Goal: Transaction & Acquisition: Obtain resource

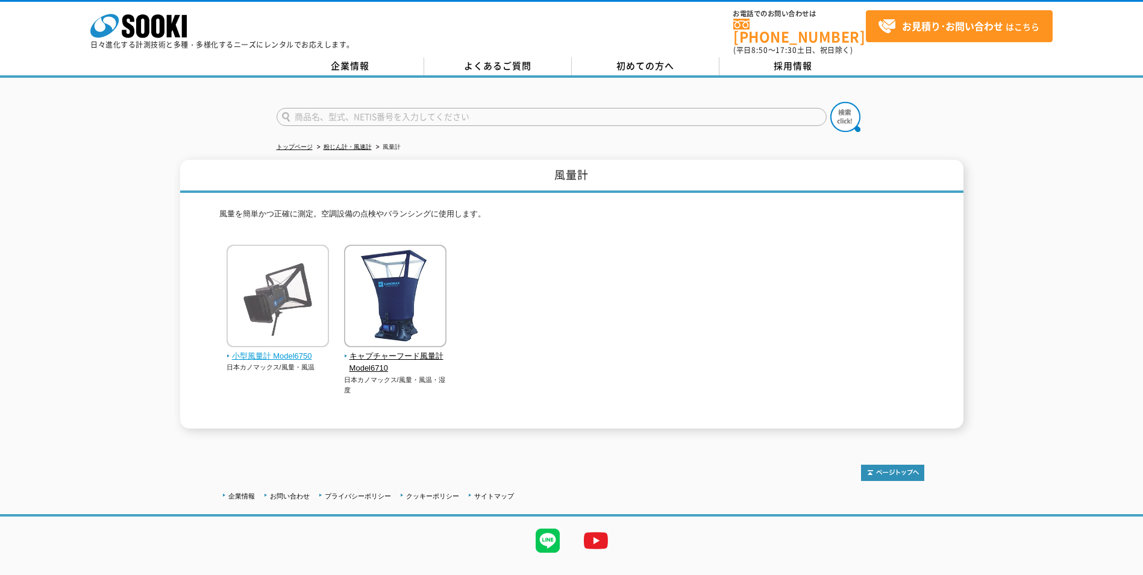
click at [283, 350] on span "小型風量計 Model6750" at bounding box center [278, 356] width 103 height 13
click at [290, 297] on img at bounding box center [278, 297] width 102 height 105
click at [251, 350] on span "小型風量計 Model6750" at bounding box center [278, 356] width 103 height 13
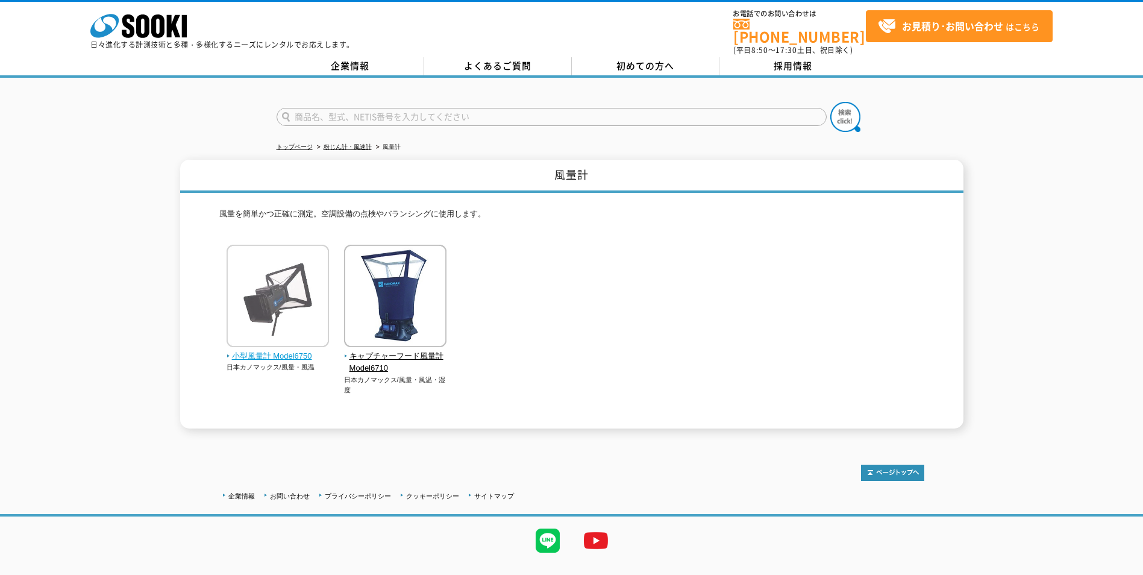
click at [251, 350] on span "小型風量計 Model6750" at bounding box center [278, 356] width 103 height 13
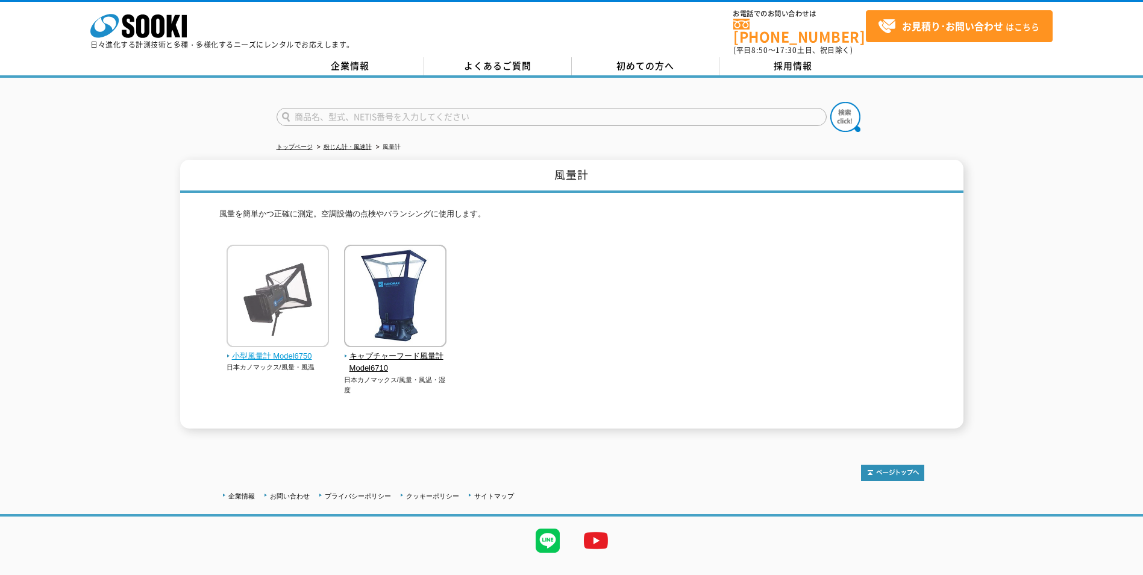
click at [251, 350] on span "小型風量計 Model6750" at bounding box center [278, 356] width 103 height 13
click at [372, 114] on input "text" at bounding box center [552, 117] width 550 height 18
type input "h"
type input "ｈ"
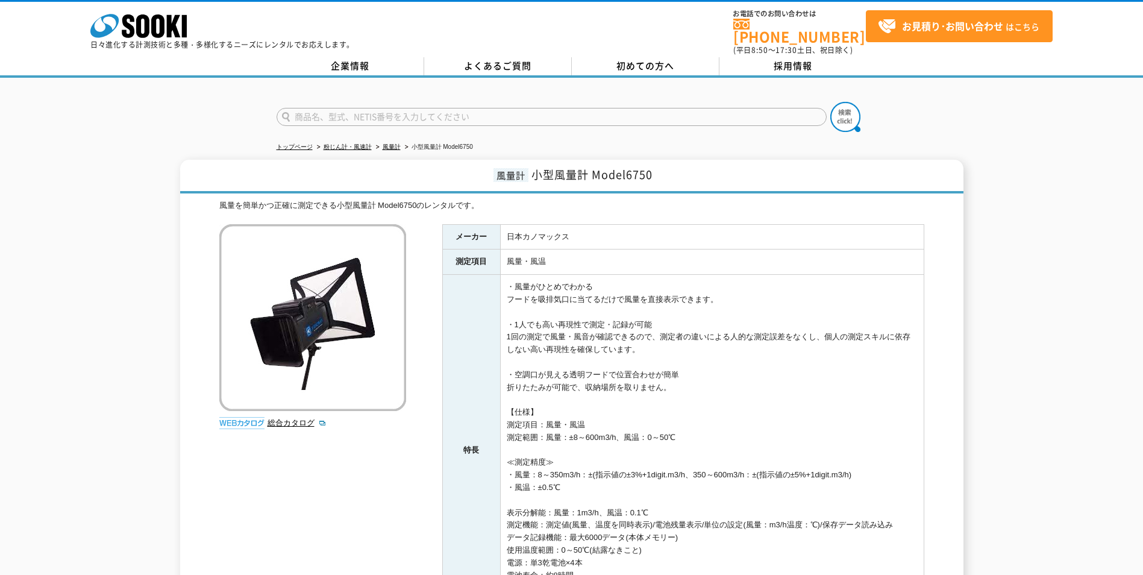
click at [372, 114] on input "text" at bounding box center [552, 117] width 550 height 18
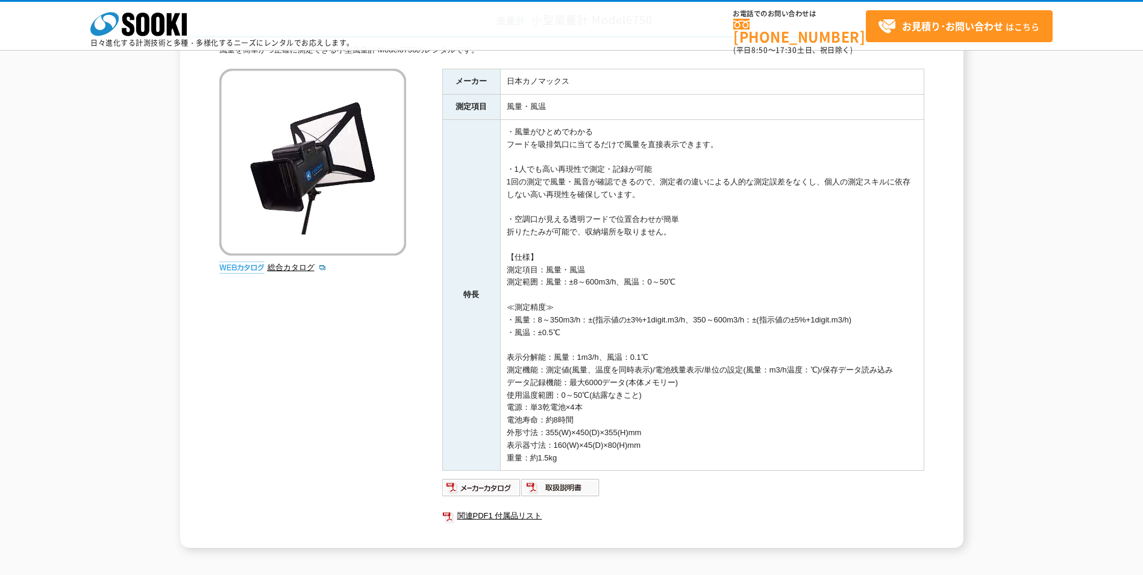
scroll to position [121, 0]
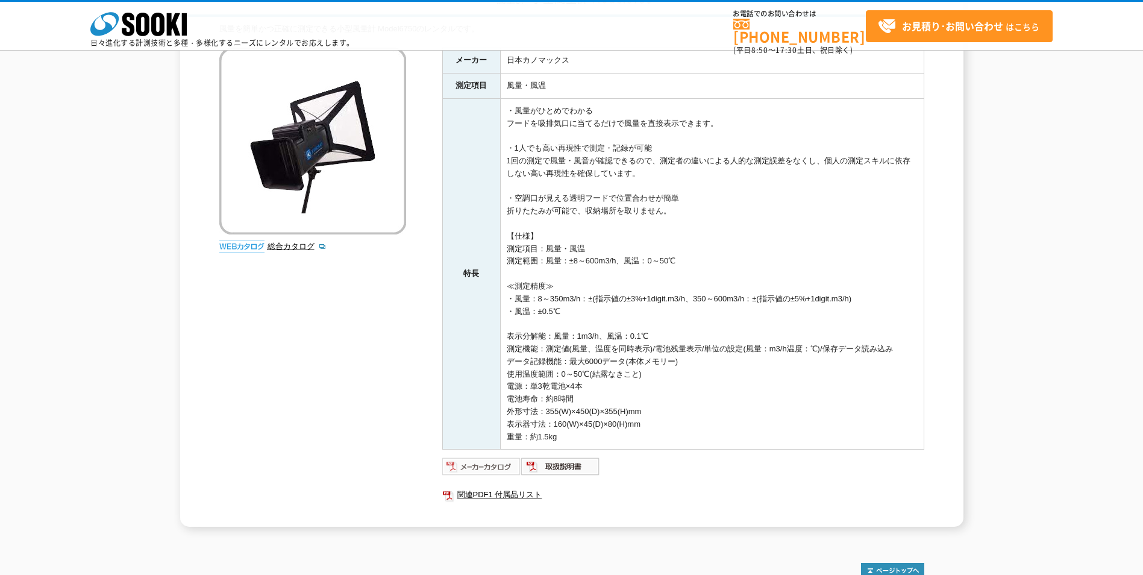
type input "商品名、型式、NETIS番号を入力してください"
click at [487, 468] on img at bounding box center [481, 466] width 79 height 19
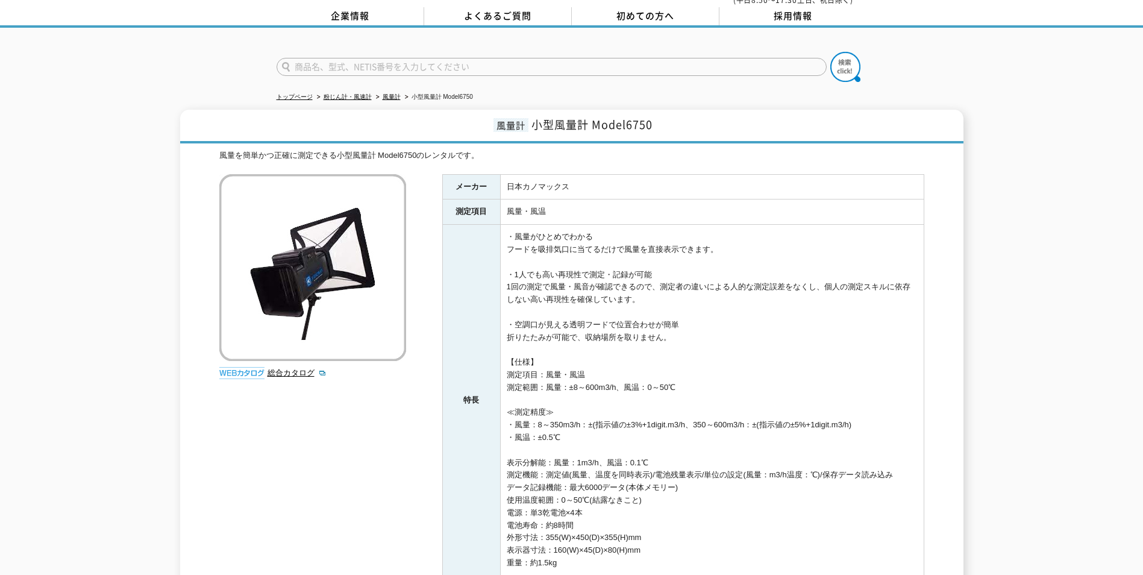
scroll to position [0, 0]
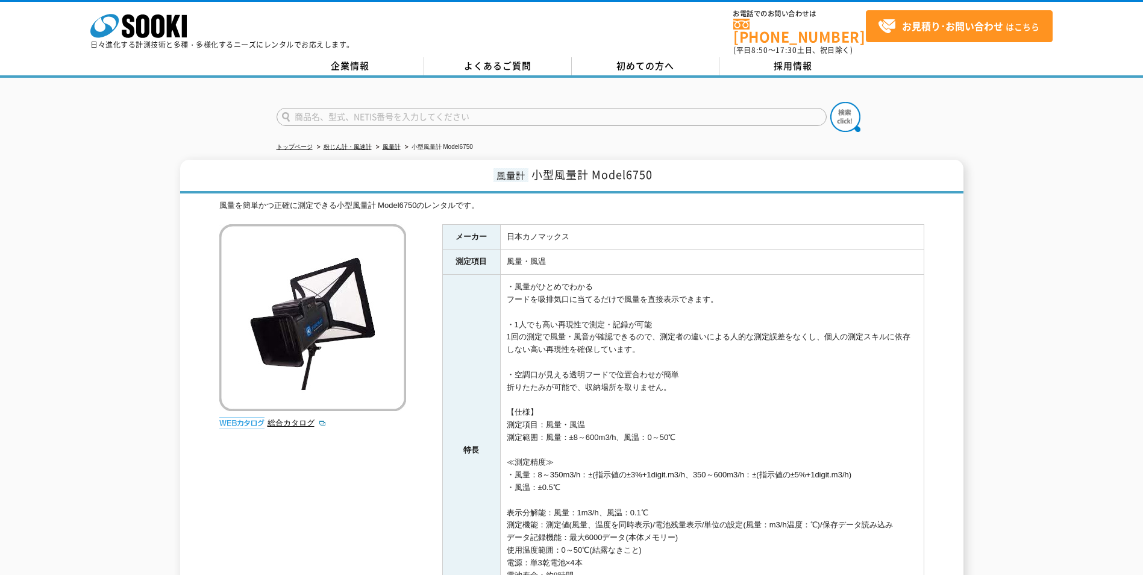
click at [399, 113] on input "text" at bounding box center [552, 117] width 550 height 18
type input "風量機"
click at [830, 102] on button at bounding box center [845, 117] width 30 height 30
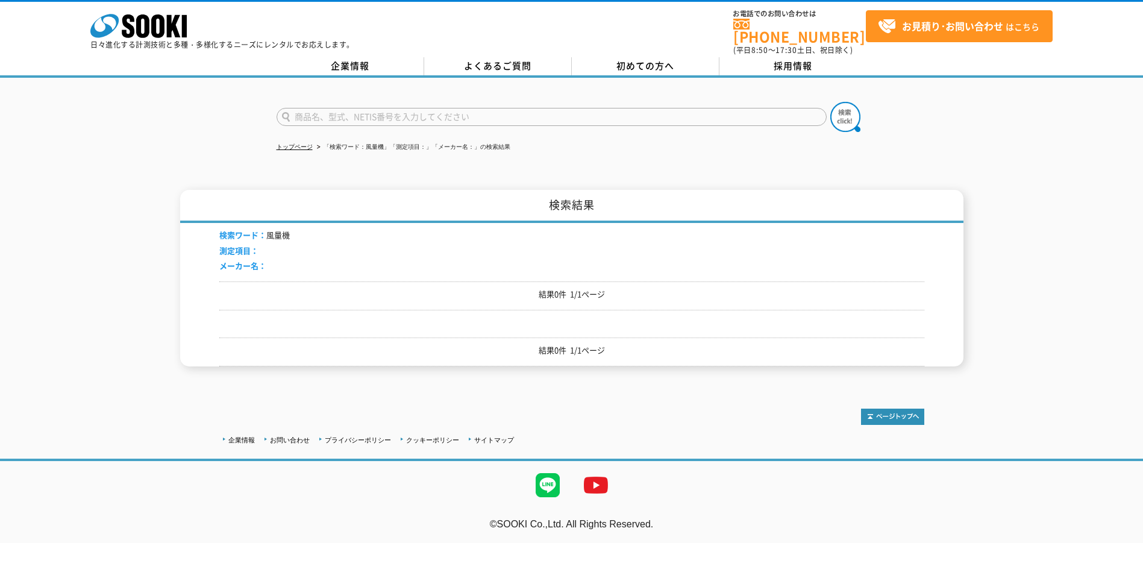
click at [463, 109] on input "text" at bounding box center [552, 117] width 550 height 18
type input "風量"
click at [830, 102] on button at bounding box center [845, 117] width 30 height 30
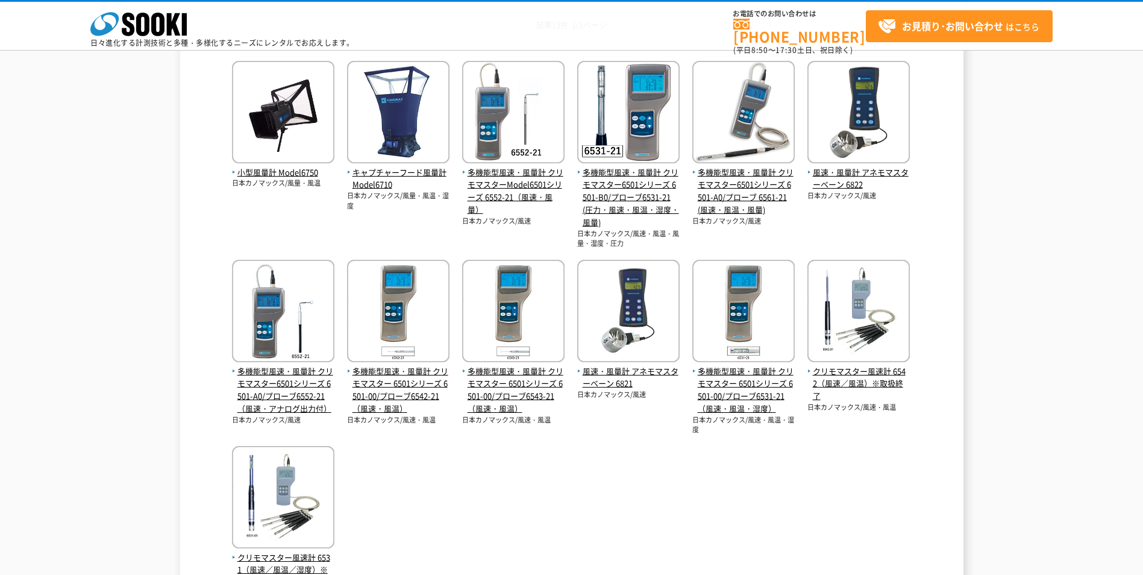
scroll to position [241, 0]
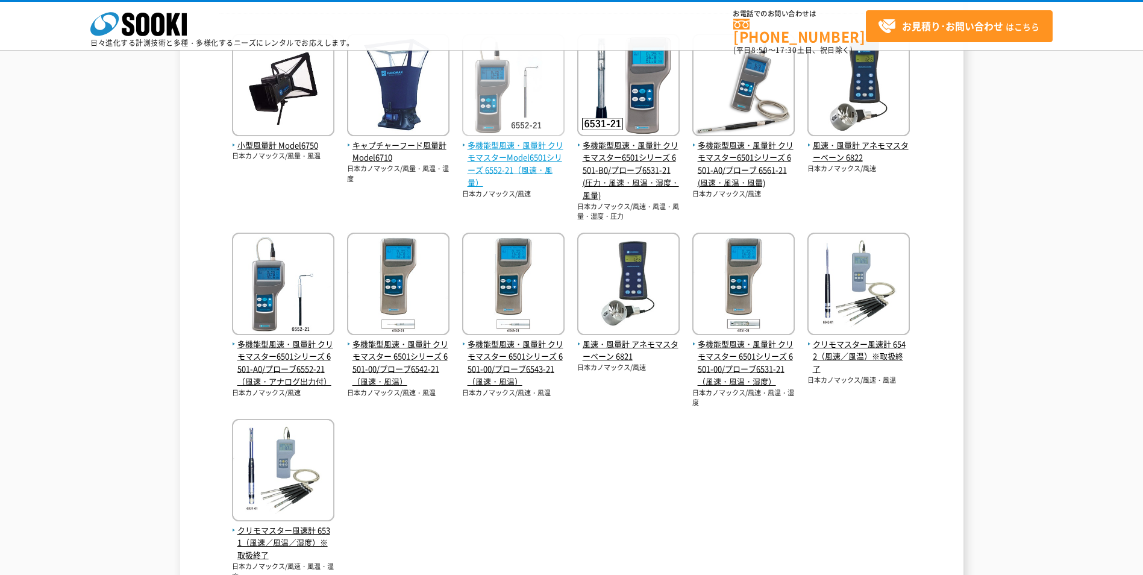
click at [539, 151] on span "多機能型風速・風量計 クリモマスターModel6501シリーズ 6552-21（風速・風量）" at bounding box center [513, 164] width 102 height 50
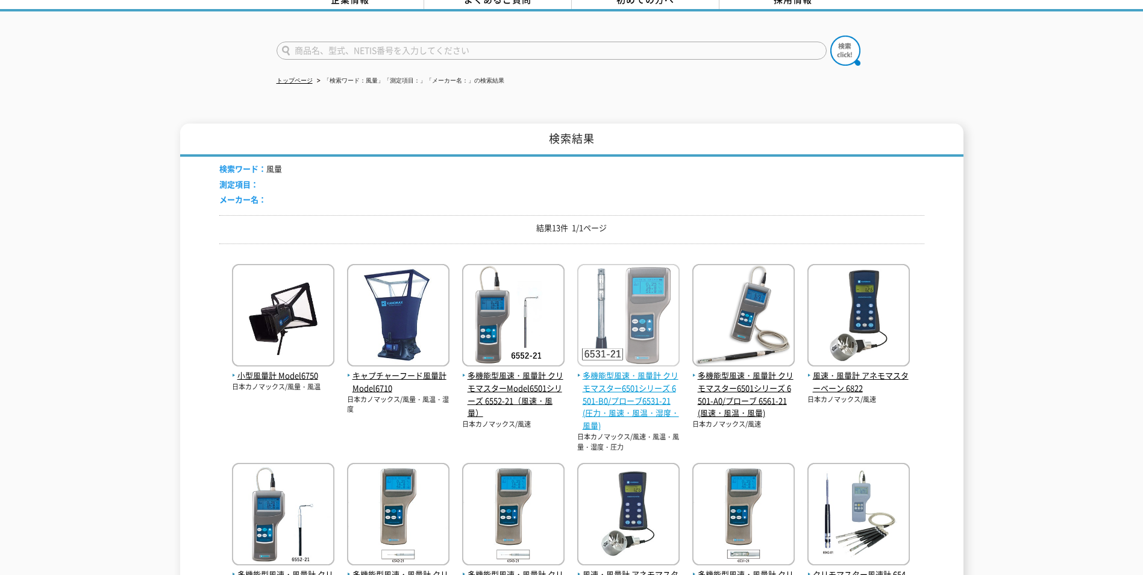
scroll to position [0, 0]
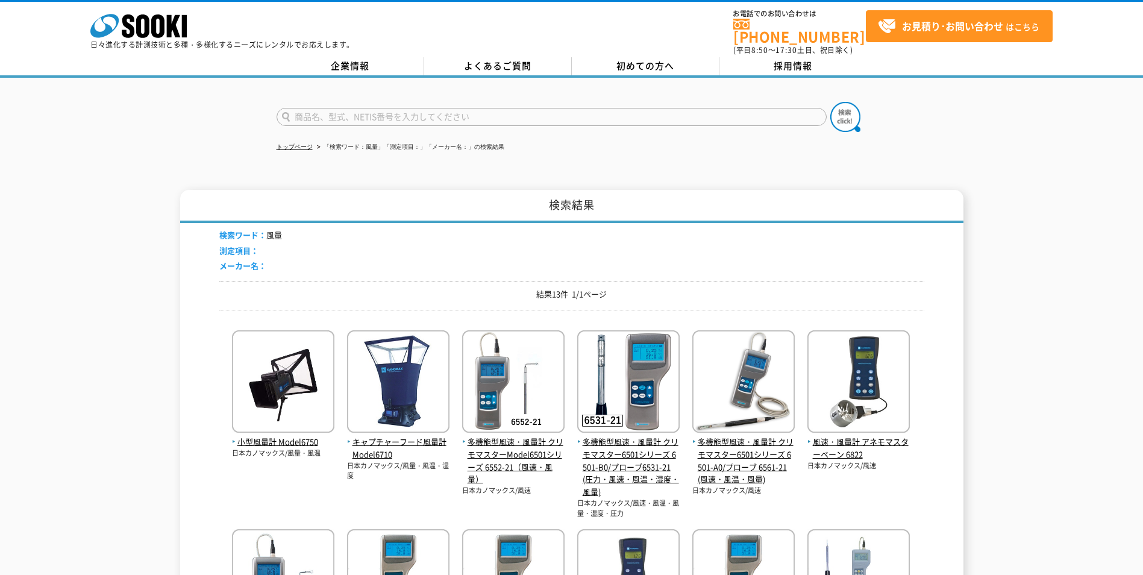
click at [577, 108] on input "text" at bounding box center [552, 117] width 550 height 18
type input "ウィンド"
click at [830, 102] on button at bounding box center [845, 117] width 30 height 30
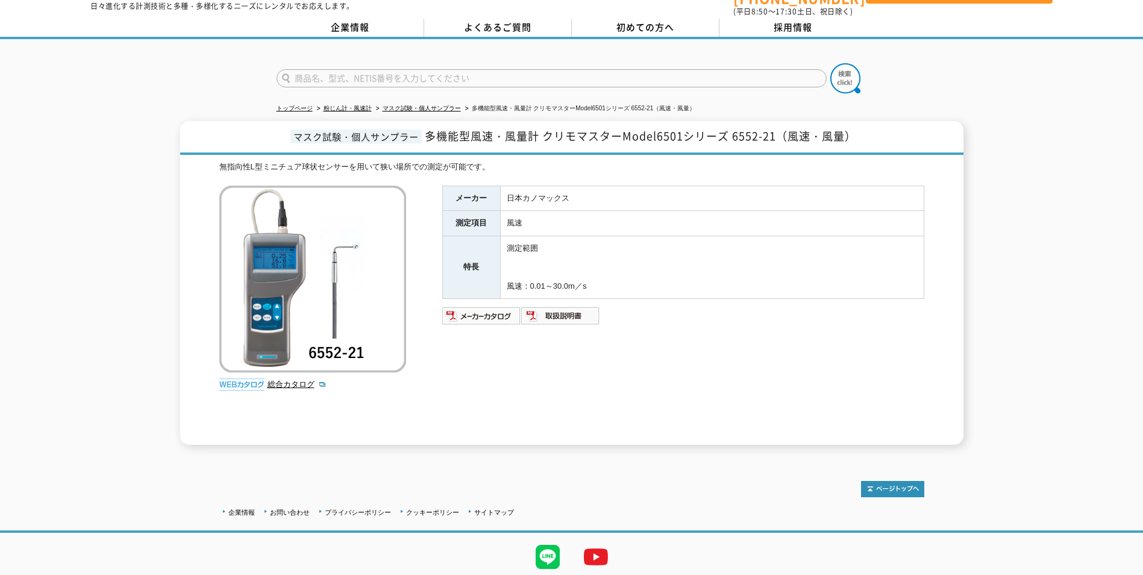
scroll to position [72, 0]
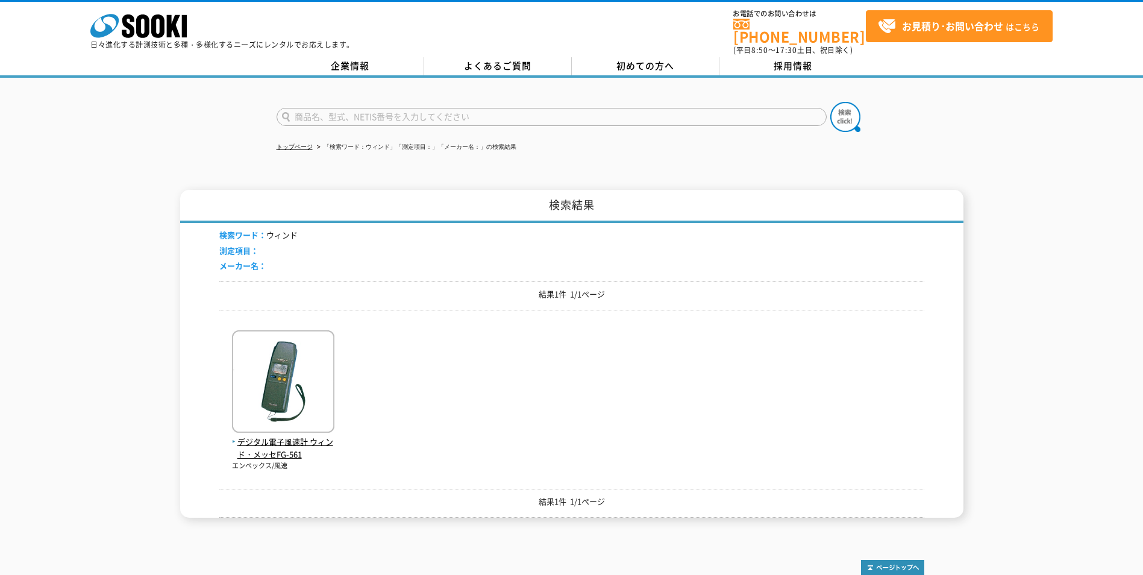
click at [433, 108] on input "text" at bounding box center [552, 117] width 550 height 18
type input "ｳ"
type input "う"
type input "商品名、型式、NETIS番号を入力してください"
click at [425, 78] on div "商品名、型式、NETIS番号を入力してください" at bounding box center [571, 107] width 1143 height 58
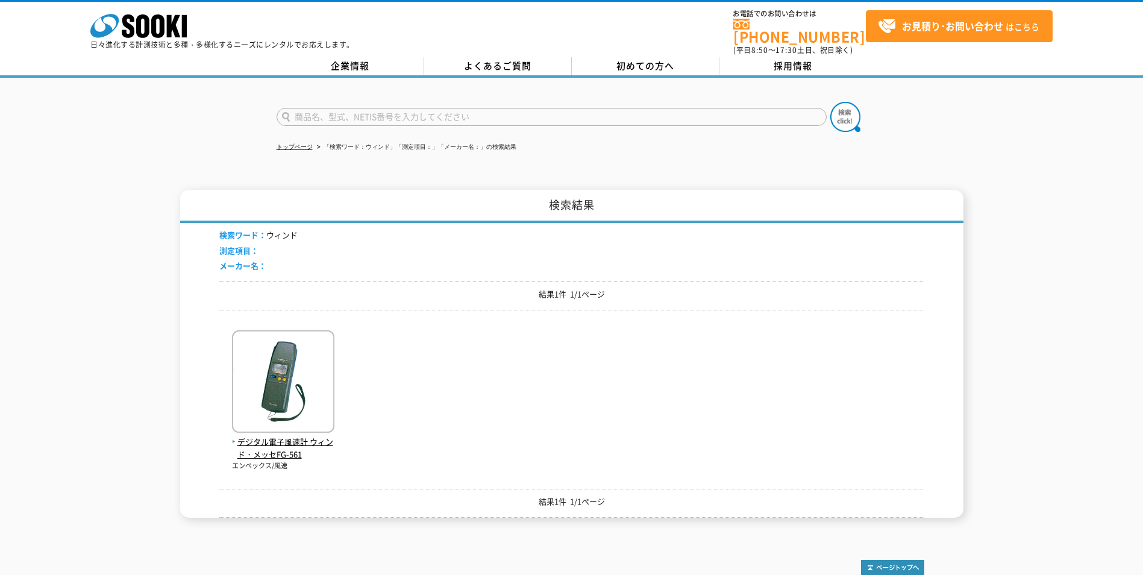
click at [376, 108] on input "text" at bounding box center [552, 117] width 550 height 18
type input "う"
type input "SOK-W100"
click at [315, 127] on div "SOK-W100" at bounding box center [391, 134] width 228 height 15
click at [852, 111] on img at bounding box center [845, 117] width 30 height 30
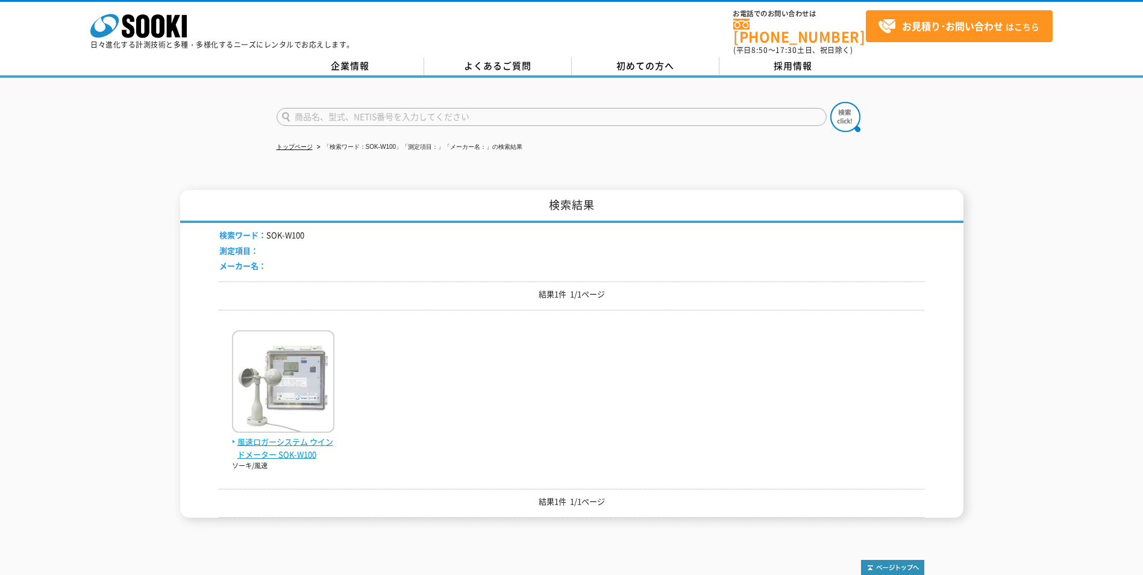
click at [289, 441] on span "風速ロガーシステム ウインドメーター SOK-W100" at bounding box center [283, 448] width 102 height 25
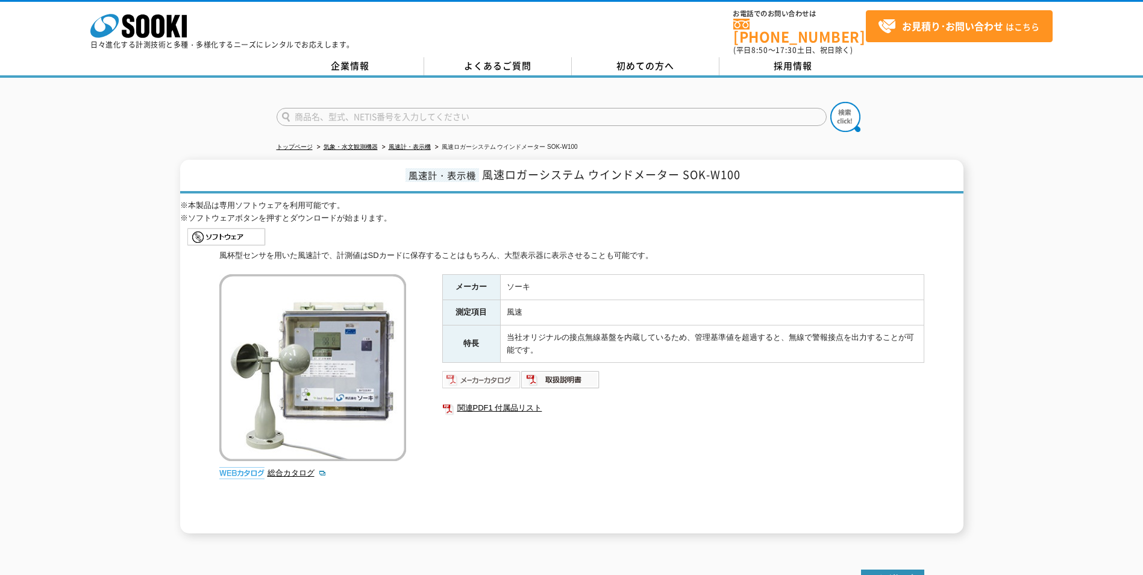
click at [469, 372] on img at bounding box center [481, 379] width 79 height 19
click at [467, 118] on input "text" at bounding box center [552, 117] width 550 height 18
type input "6006"
click at [851, 121] on img at bounding box center [845, 117] width 30 height 30
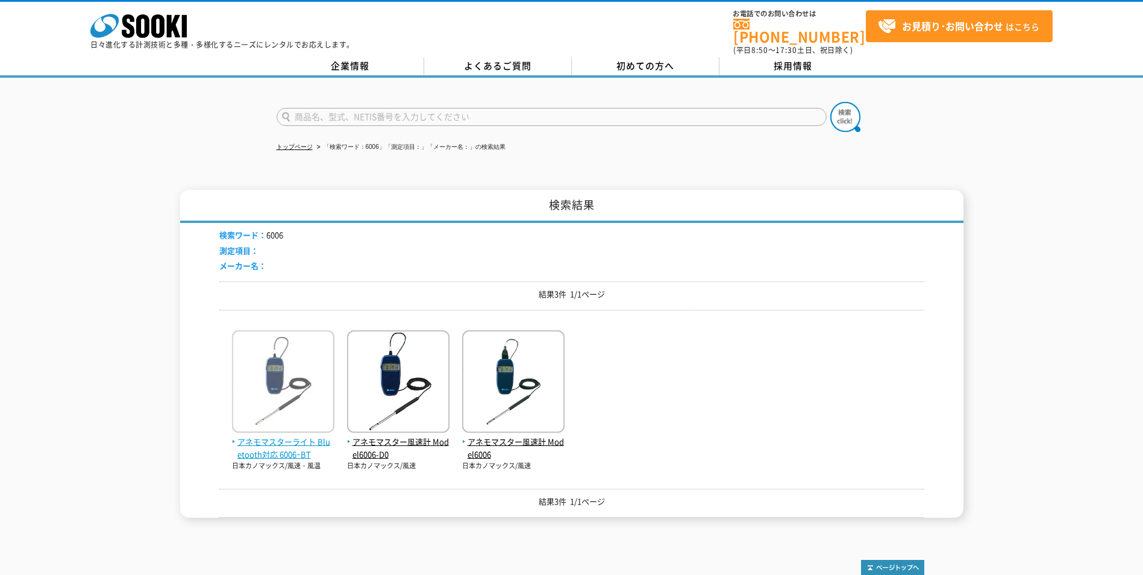
click at [266, 436] on span "アネモマスターライト Bluetooth対応 6006ｰBT" at bounding box center [283, 448] width 102 height 25
click at [279, 436] on span "アネモマスターライト Bluetooth対応 6006ｰBT" at bounding box center [283, 448] width 102 height 25
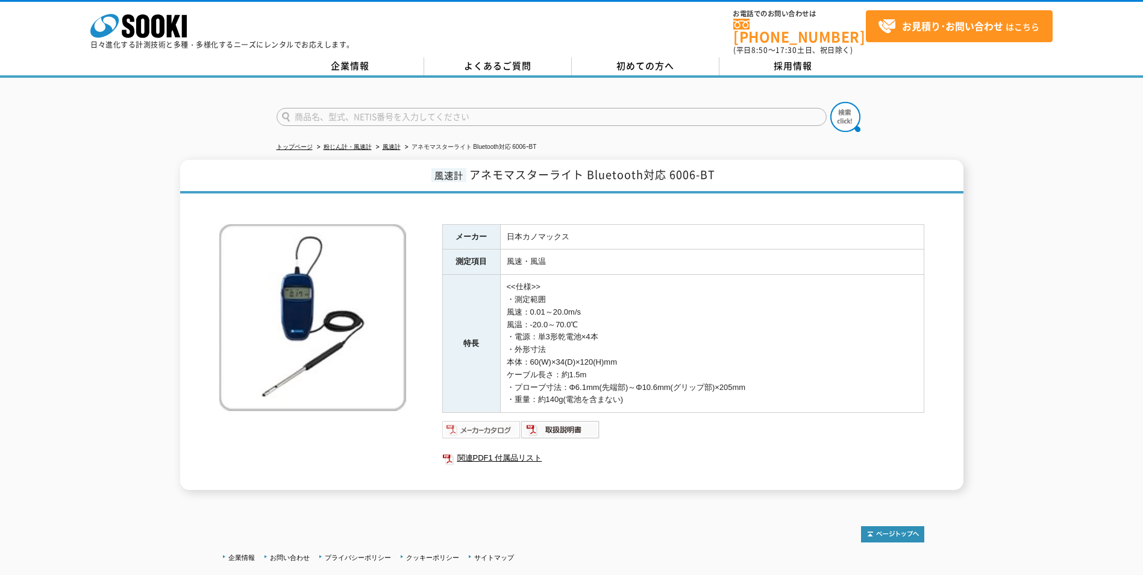
click at [479, 421] on img at bounding box center [481, 429] width 79 height 19
click at [489, 425] on img at bounding box center [481, 429] width 79 height 19
click at [494, 423] on img at bounding box center [481, 429] width 79 height 19
